Goal: Task Accomplishment & Management: Complete application form

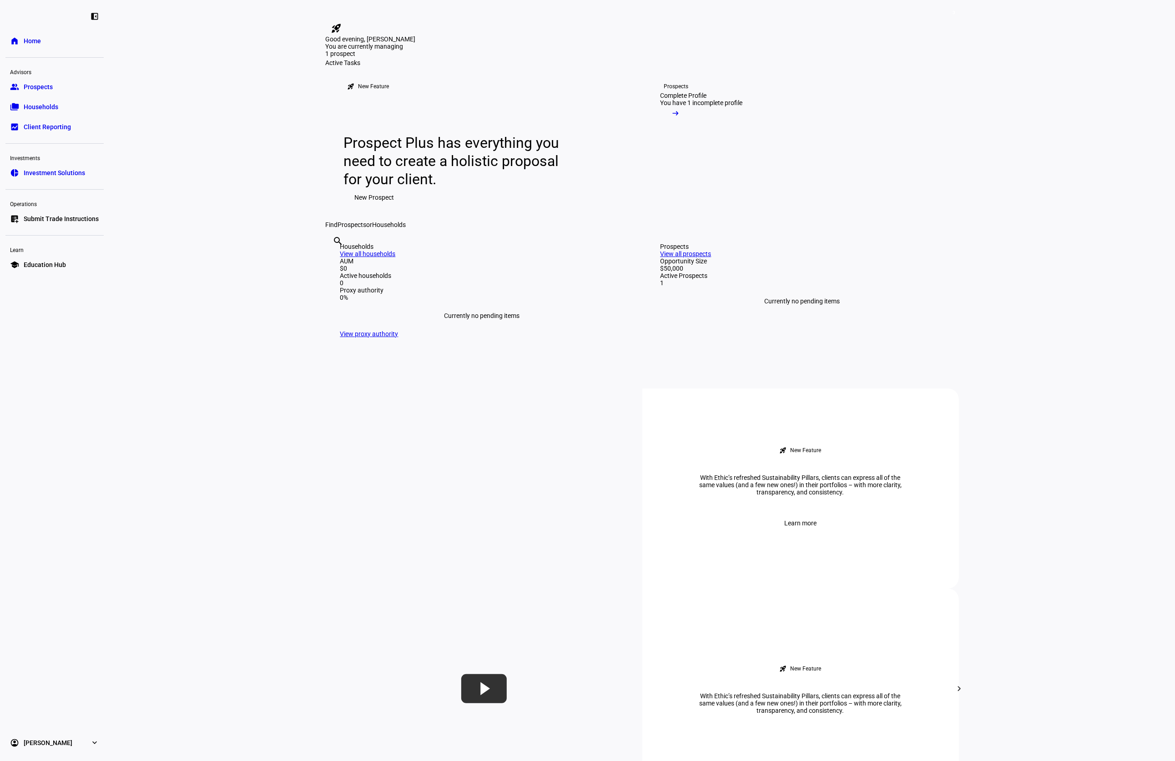
click at [25, 86] on span "Prospects" at bounding box center [38, 86] width 29 height 9
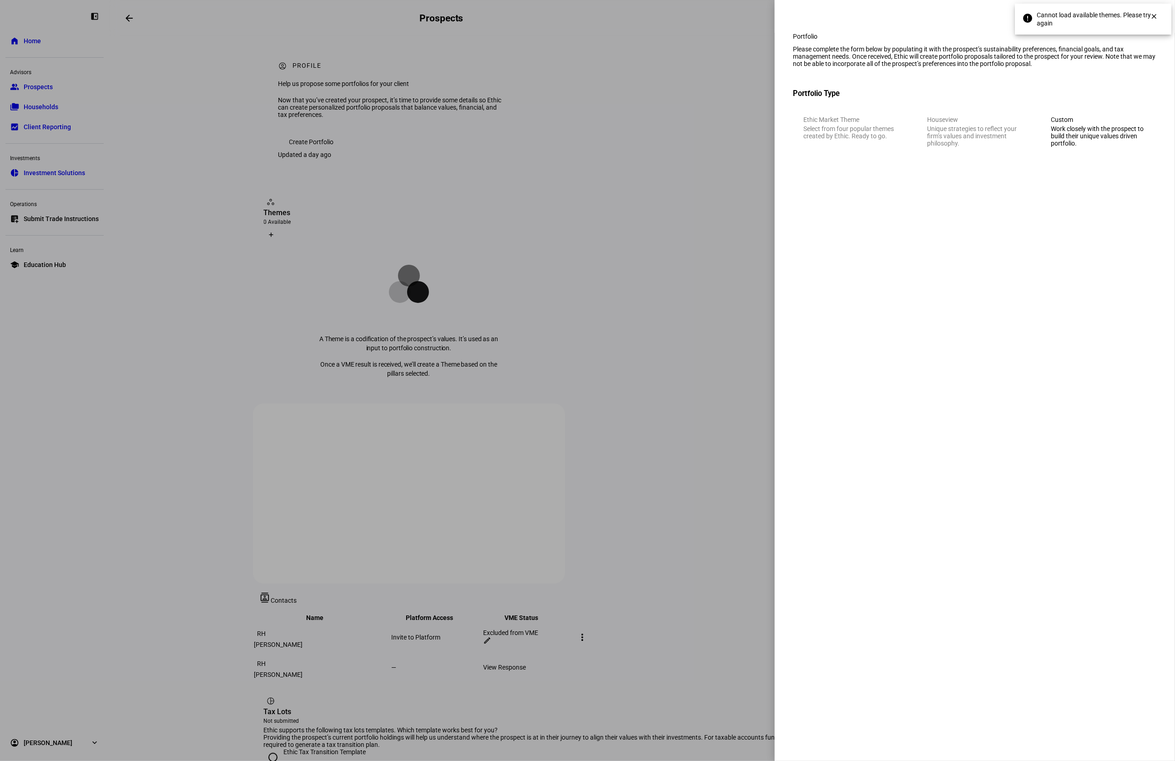
click at [1100, 123] on div "Custom" at bounding box center [1099, 119] width 96 height 7
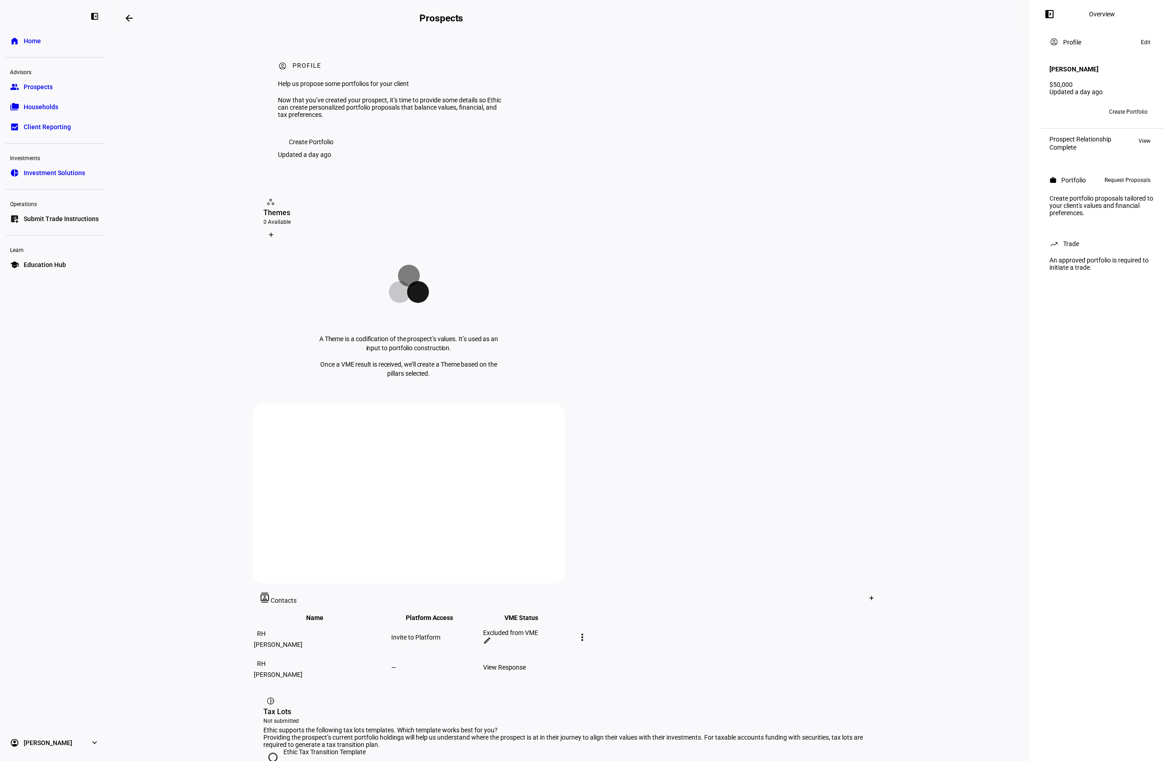
click at [1121, 99] on div "RH Create Portfolio" at bounding box center [1102, 111] width 116 height 25
click at [1119, 105] on span "Create Portfolio" at bounding box center [1128, 112] width 39 height 15
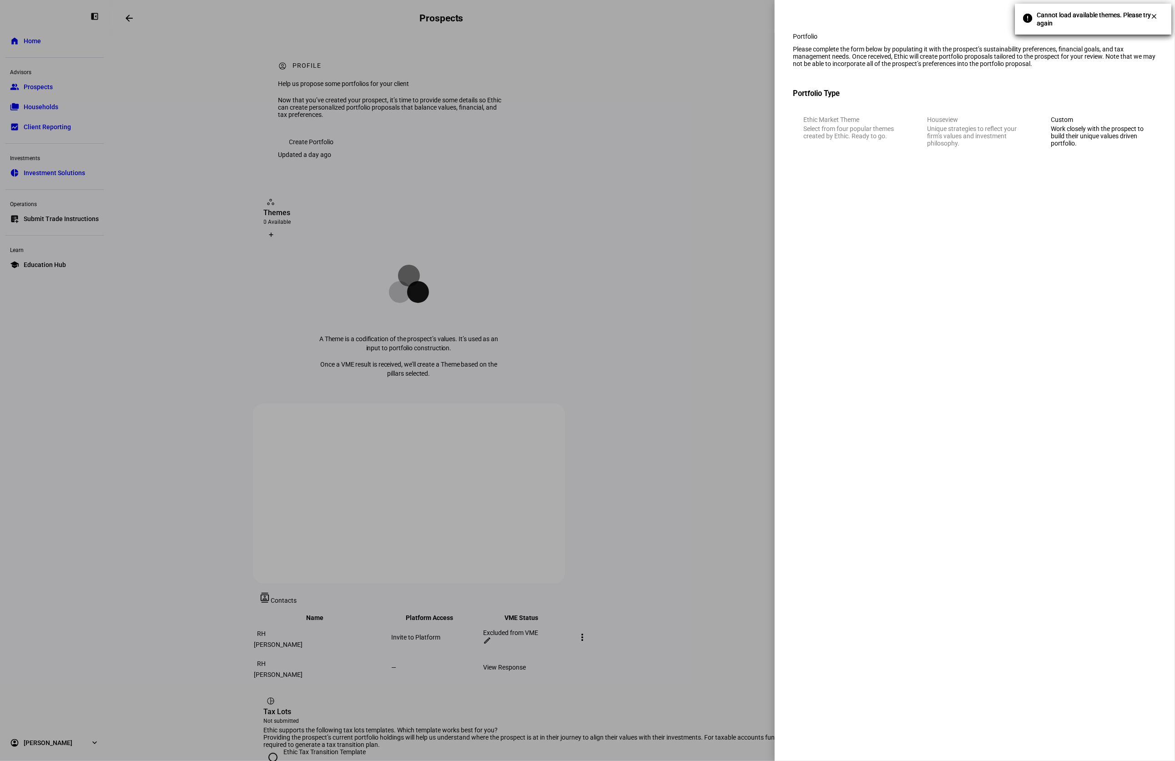
click at [1065, 147] on div "Work closely with the prospect to build their unique values driven portfolio." at bounding box center [1099, 136] width 96 height 22
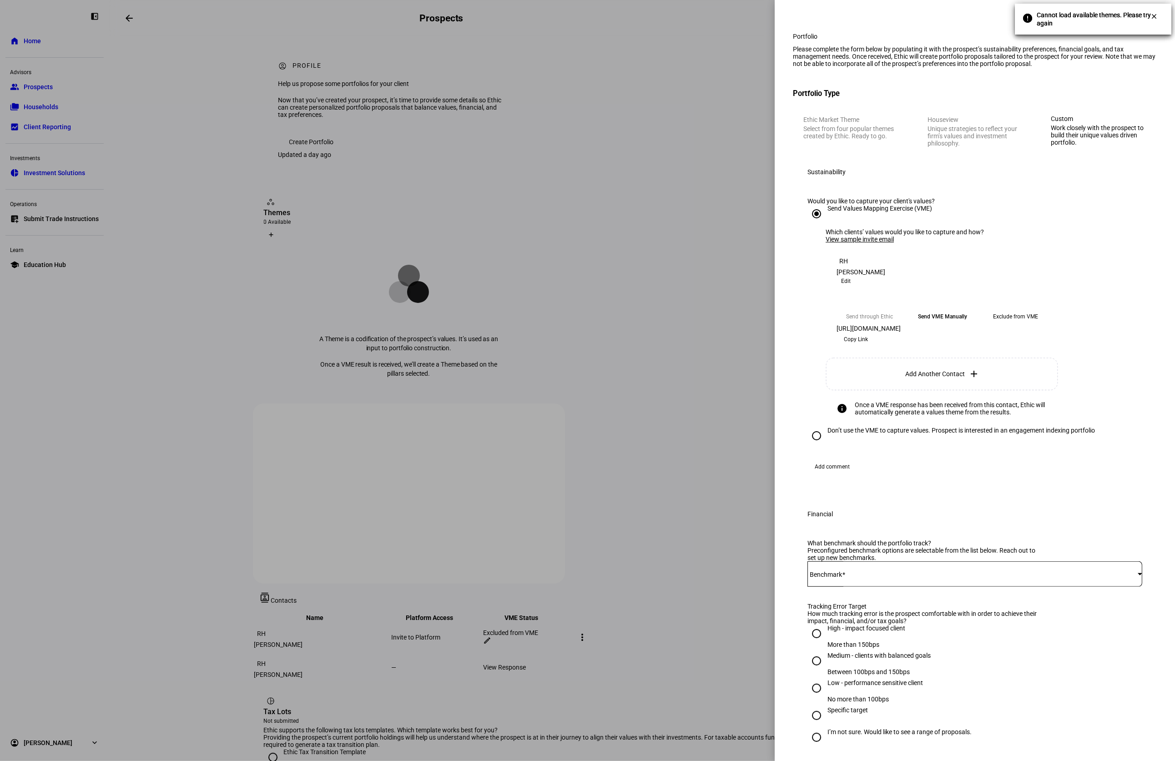
click at [829, 434] on div "Don’t use the VME to capture values. Prospect is interested in an engagement in…" at bounding box center [960, 430] width 267 height 7
click at [826, 445] on input "Don’t use the VME to capture values. Prospect is interested in an engagement in…" at bounding box center [816, 436] width 18 height 18
radio input "true"
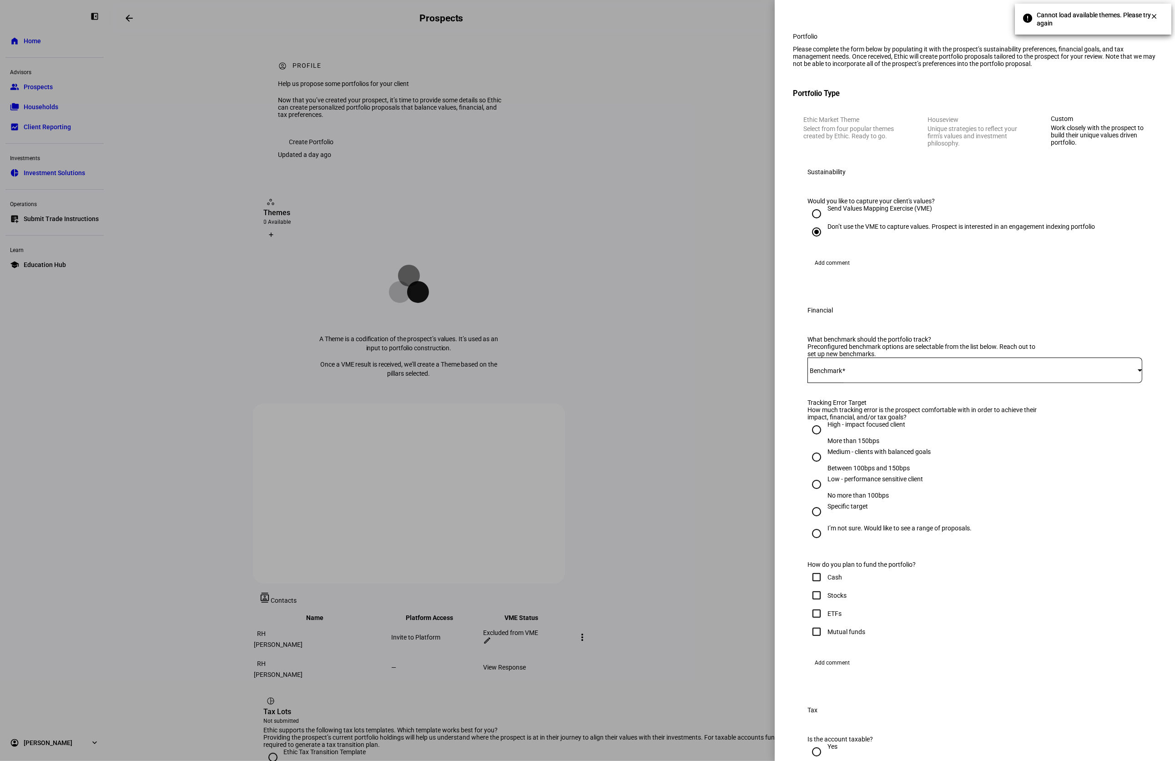
click at [836, 374] on span at bounding box center [972, 370] width 330 height 7
click at [1138, 371] on div at bounding box center [1140, 370] width 5 height 2
